Goal: Task Accomplishment & Management: Manage account settings

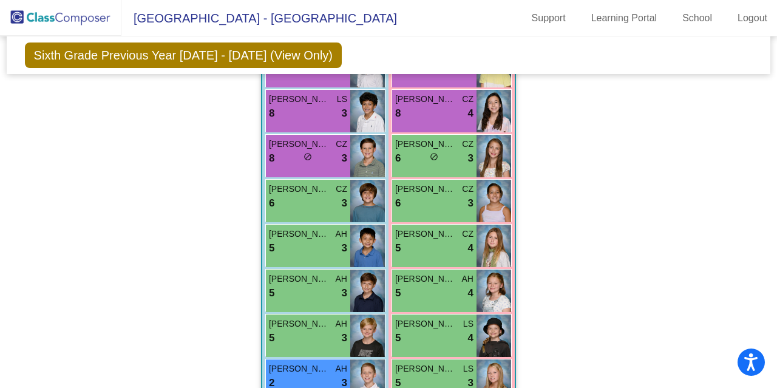
scroll to position [1380, 0]
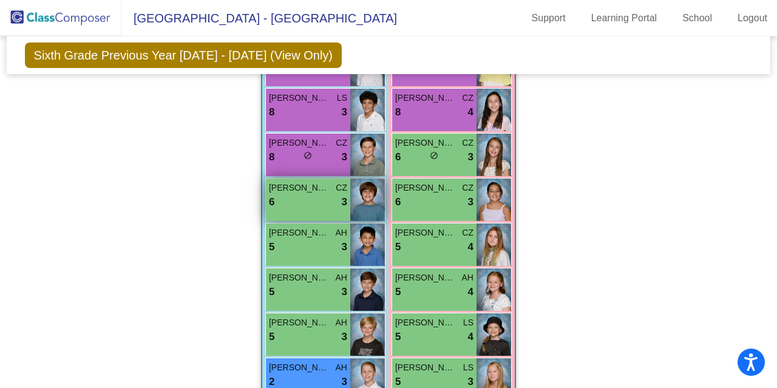
click at [304, 209] on div "[PERSON_NAME] CZ 6 lock do_not_disturb_alt 3" at bounding box center [308, 199] width 84 height 42
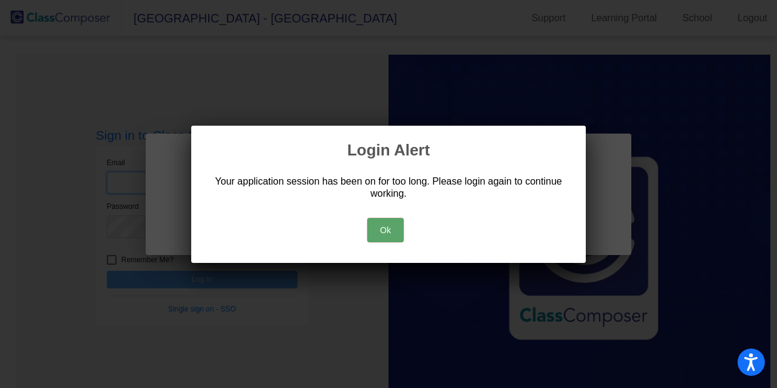
type input "[EMAIL_ADDRESS][DOMAIN_NAME]"
click at [392, 242] on button "Ok" at bounding box center [385, 230] width 36 height 24
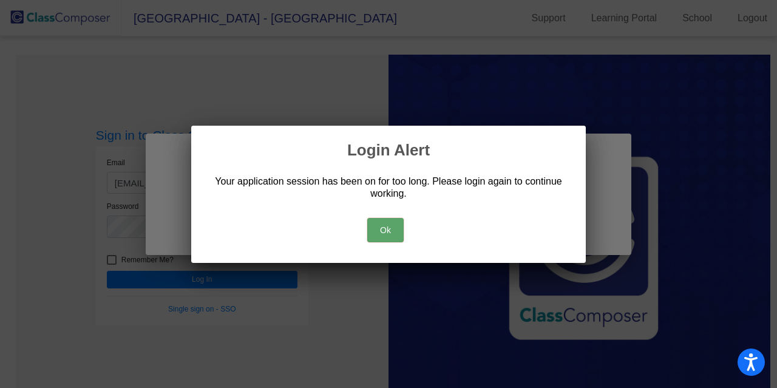
click at [381, 229] on button "Ok" at bounding box center [385, 230] width 36 height 24
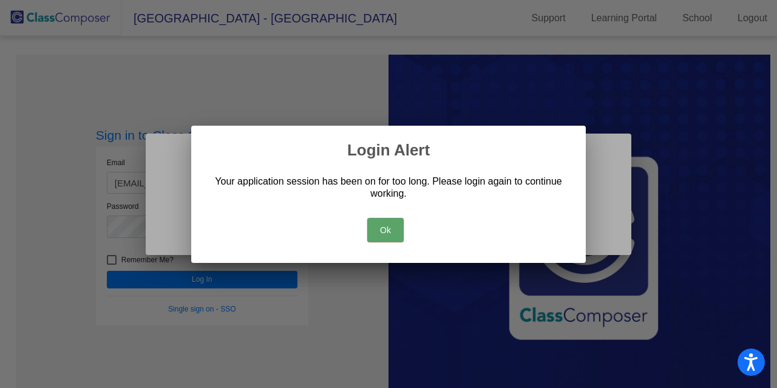
click at [776, 306] on div at bounding box center [388, 194] width 777 height 388
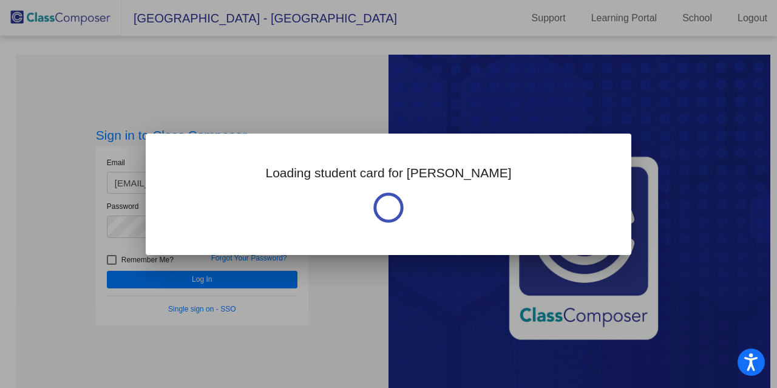
click at [225, 286] on div at bounding box center [388, 194] width 777 height 388
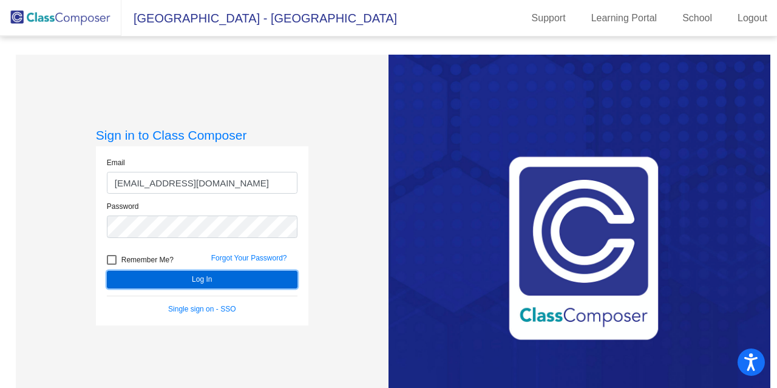
click at [225, 286] on button "Log In" at bounding box center [202, 280] width 191 height 18
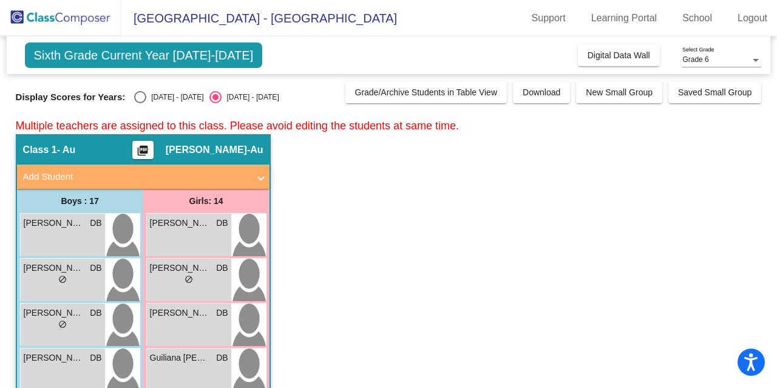
click at [138, 98] on div "Select an option" at bounding box center [140, 97] width 12 height 12
click at [140, 103] on input "[DATE] - [DATE]" at bounding box center [140, 103] width 1 height 1
radio input "true"
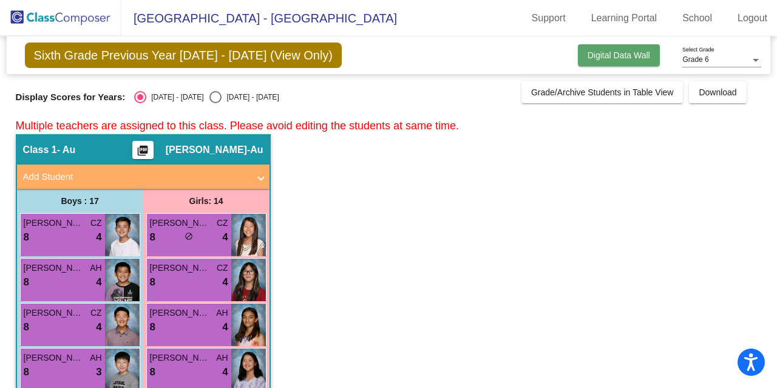
click at [621, 54] on span "Digital Data Wall" at bounding box center [618, 55] width 63 height 10
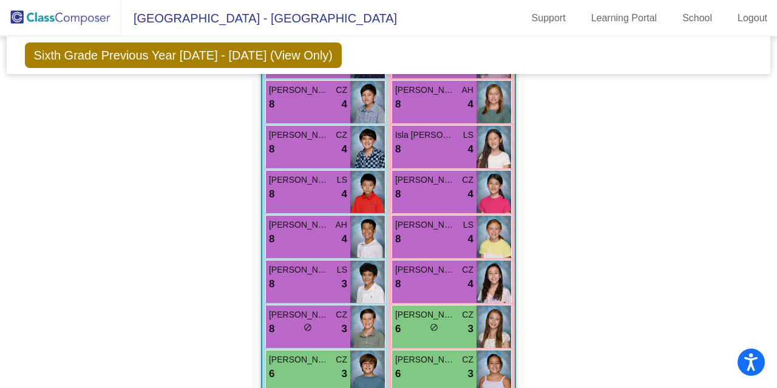
scroll to position [1209, 0]
